Goal: Browse casually

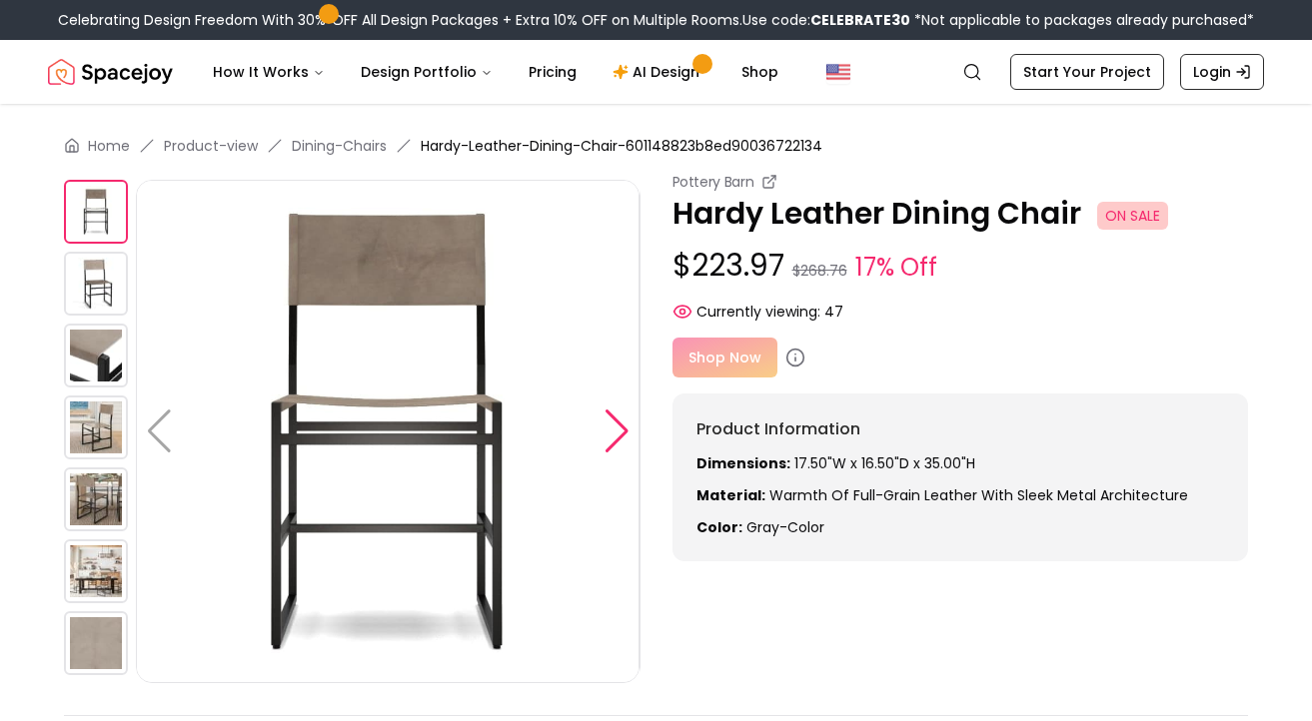
click at [613, 443] on div at bounding box center [617, 432] width 27 height 44
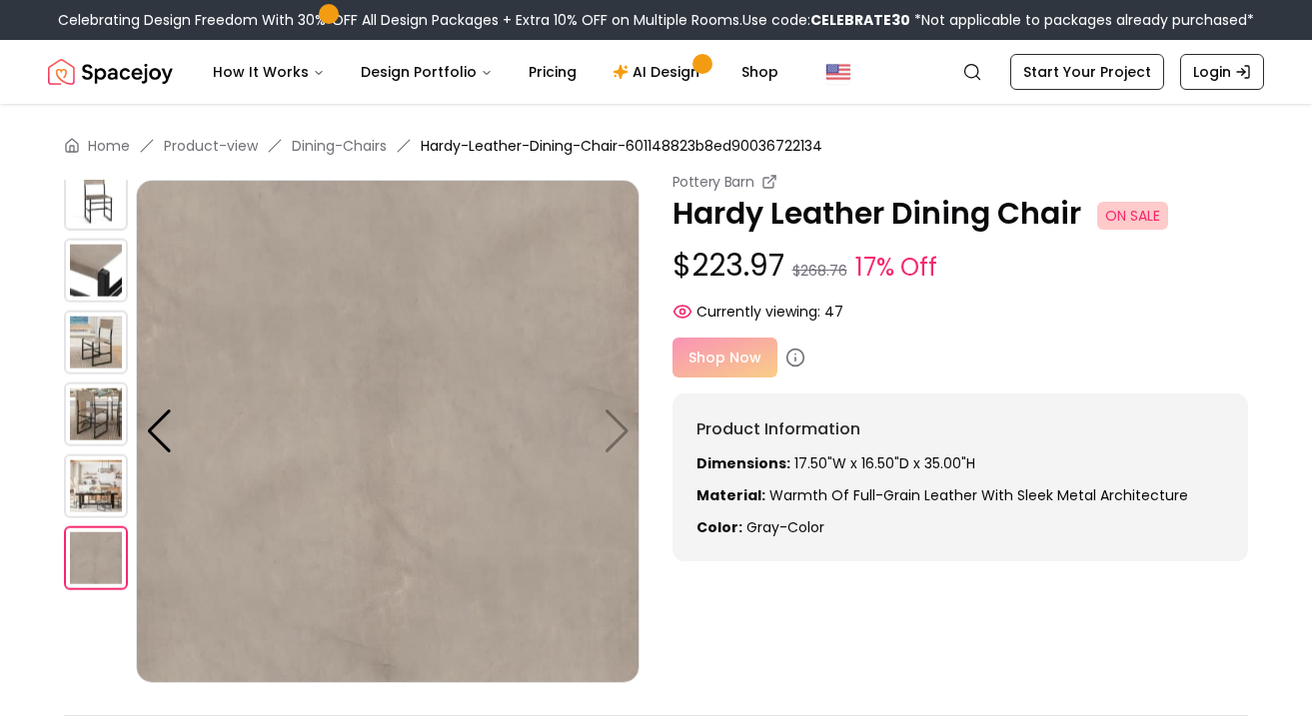
click at [613, 444] on img at bounding box center [388, 432] width 504 height 504
click at [159, 425] on div at bounding box center [159, 432] width 27 height 44
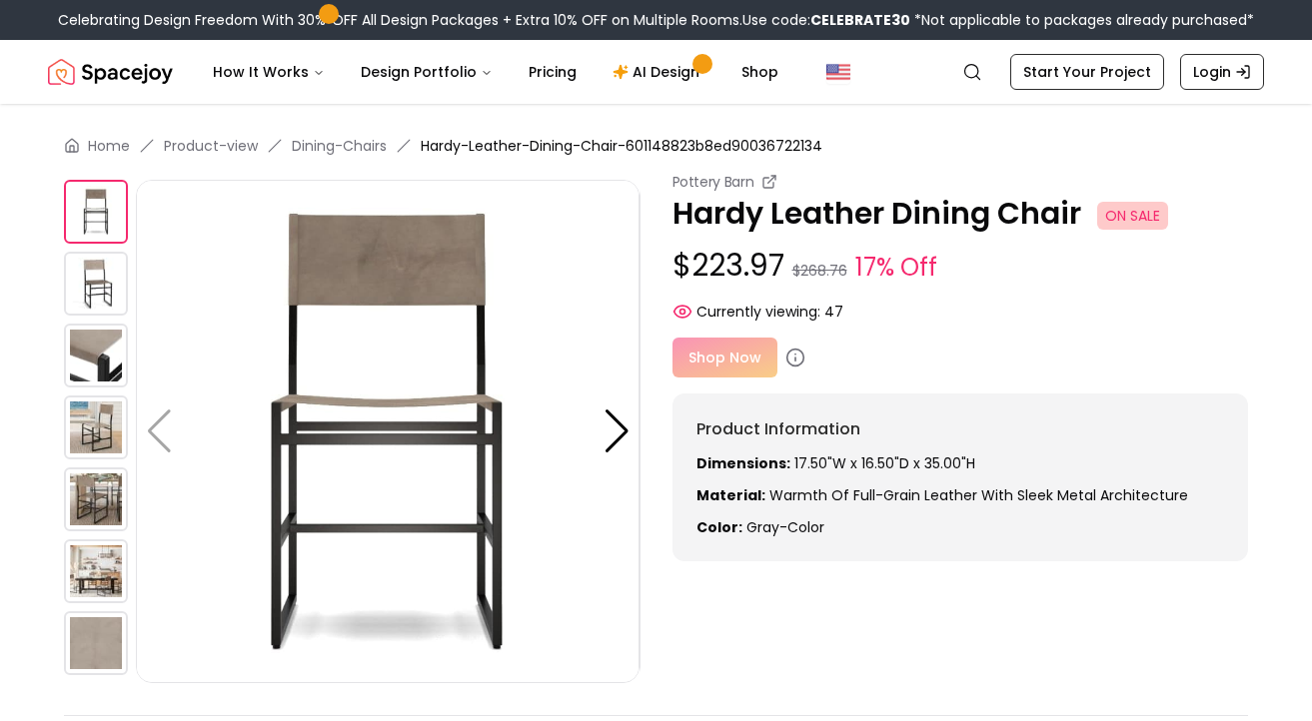
click at [94, 509] on img at bounding box center [96, 500] width 64 height 64
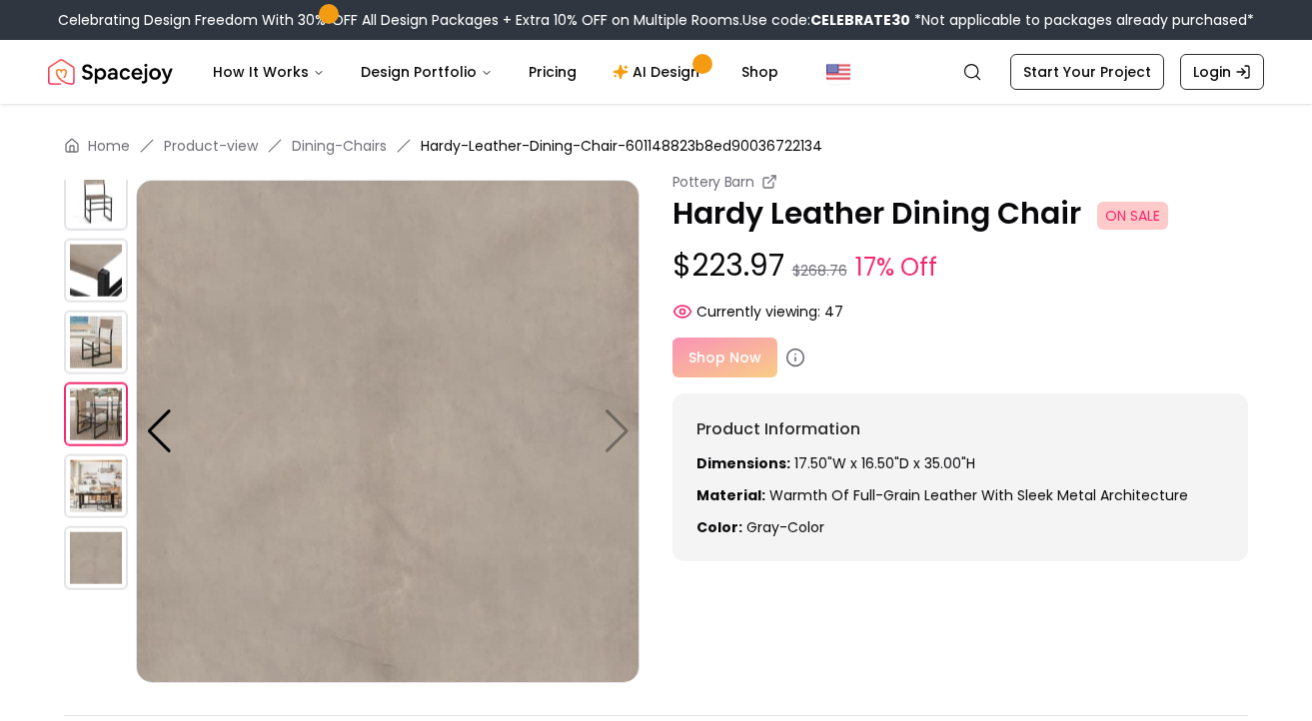
click at [96, 476] on img at bounding box center [96, 487] width 64 height 64
click at [87, 534] on img at bounding box center [96, 559] width 64 height 64
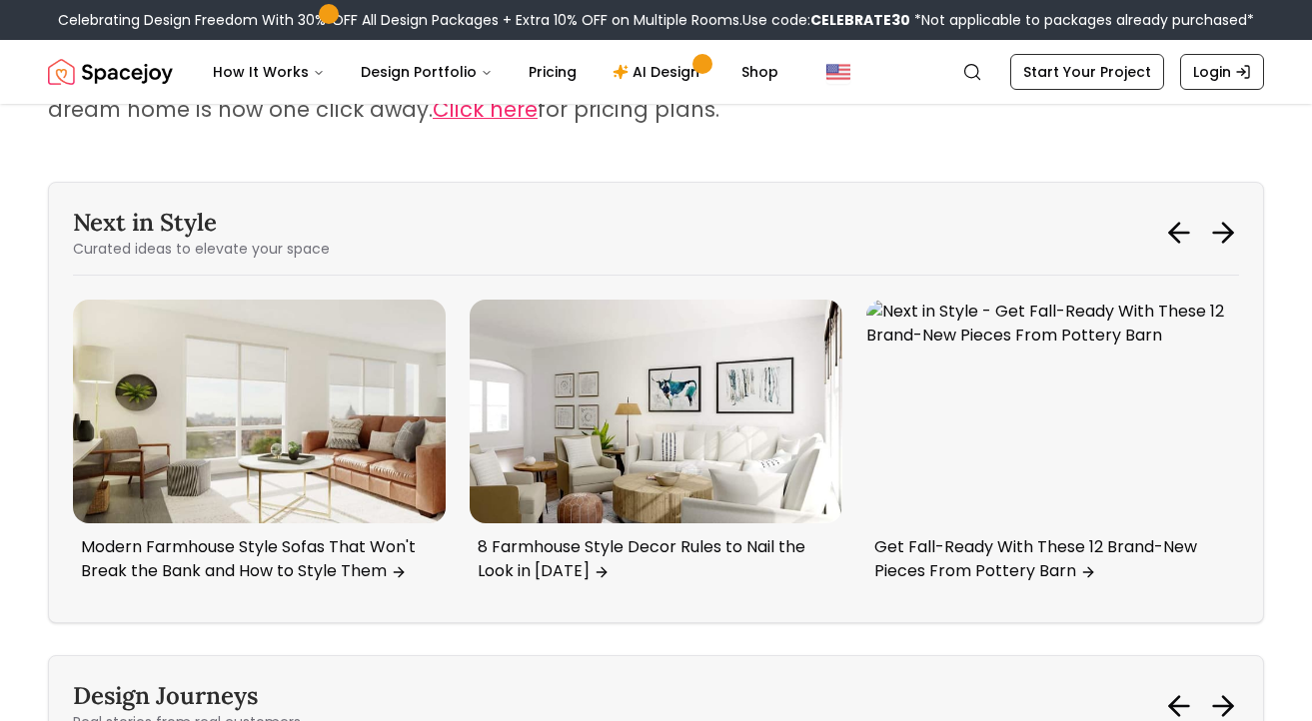
scroll to position [9419, 0]
